Goal: Information Seeking & Learning: Learn about a topic

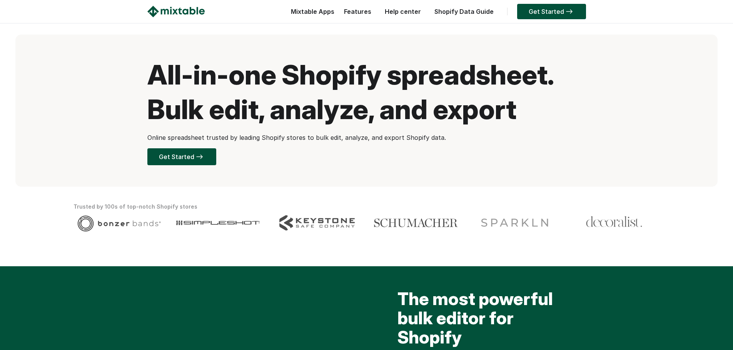
click at [463, 13] on link "Shopify Data Guide" at bounding box center [463, 12] width 67 height 8
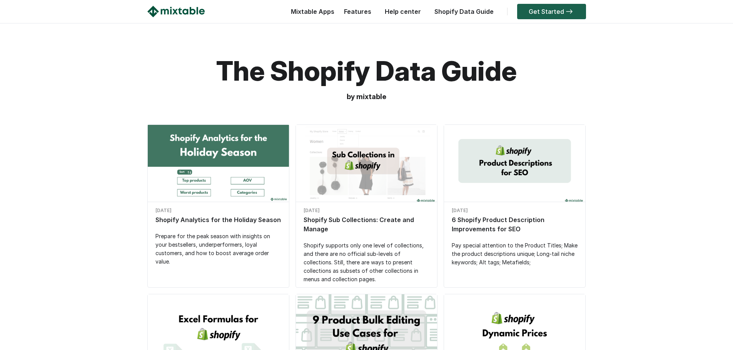
click at [534, 13] on link "Get Started" at bounding box center [551, 11] width 69 height 15
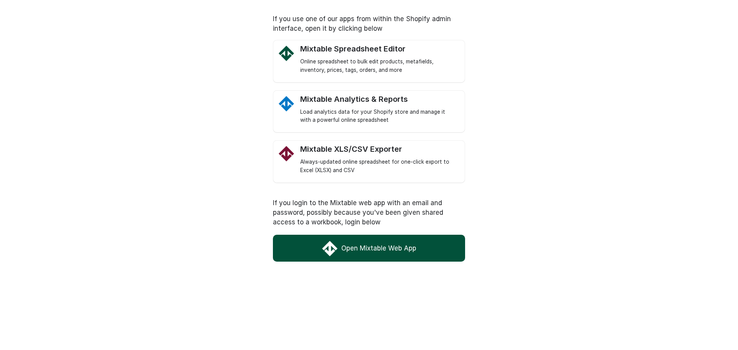
click at [420, 237] on link "Open Mixtable Web App" at bounding box center [369, 248] width 192 height 27
click at [383, 68] on div "Online spreadsheet to bulk edit products, metafields, inventory, prices, tags, …" at bounding box center [378, 66] width 157 height 17
drag, startPoint x: 0, startPoint y: 0, endPoint x: 596, endPoint y: 123, distance: 608.8
